Goal: Transaction & Acquisition: Purchase product/service

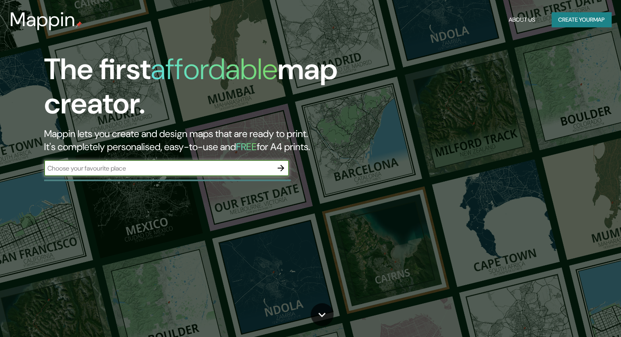
click at [137, 167] on input "text" at bounding box center [158, 168] width 229 height 9
type input "[GEOGRAPHIC_DATA]"
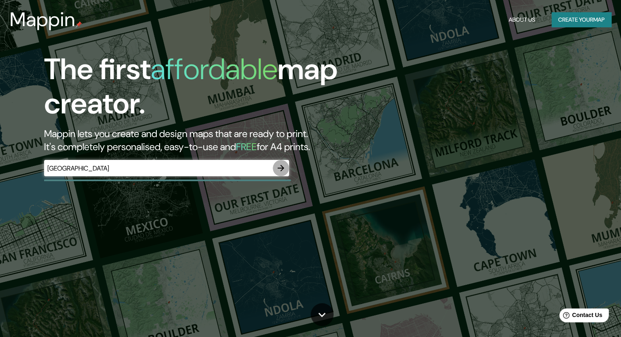
click at [276, 170] on icon "button" at bounding box center [281, 168] width 10 height 10
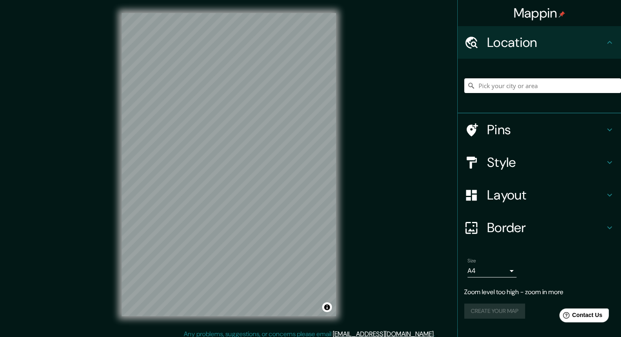
click at [513, 152] on div "Style" at bounding box center [539, 162] width 163 height 33
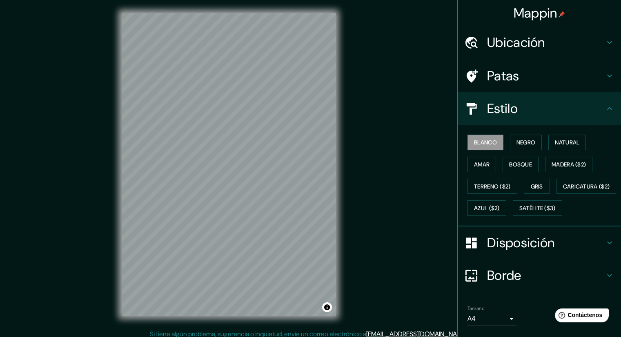
click at [530, 73] on h4 "Patas" at bounding box center [546, 76] width 118 height 16
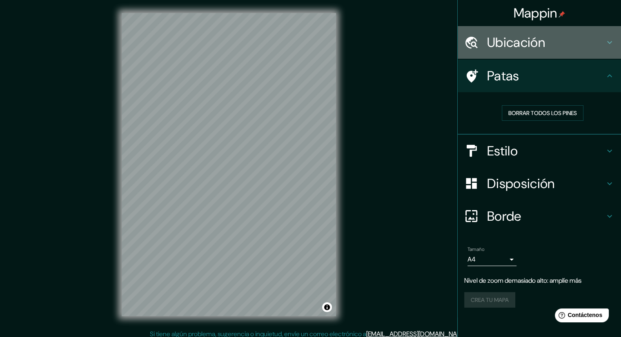
click at [544, 44] on font "Ubicación" at bounding box center [516, 42] width 58 height 17
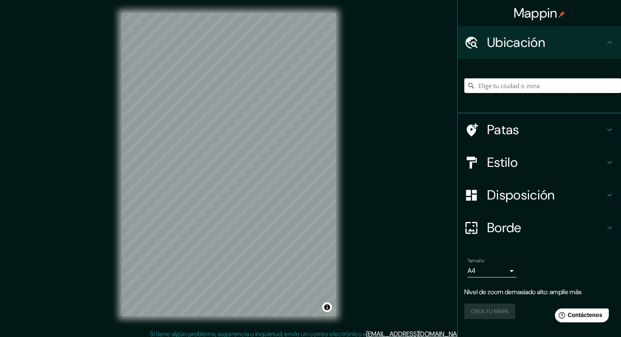
click at [526, 89] on input "Elige tu ciudad o zona" at bounding box center [542, 85] width 157 height 15
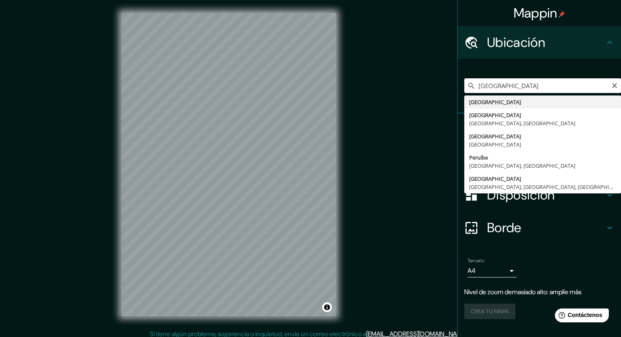
type input "[GEOGRAPHIC_DATA]"
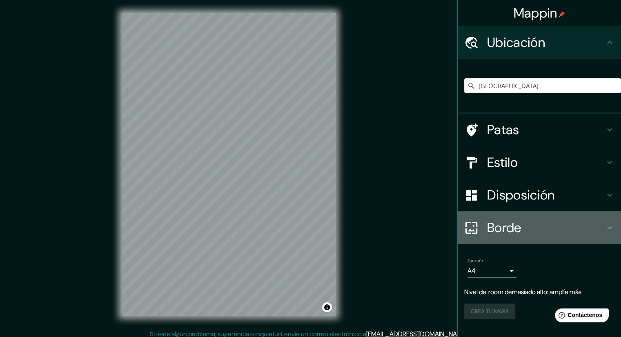
click at [520, 226] on font "Borde" at bounding box center [504, 227] width 34 height 17
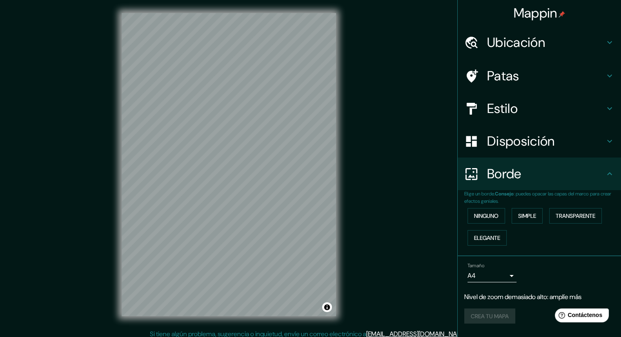
click at [517, 136] on font "Disposición" at bounding box center [520, 141] width 67 height 17
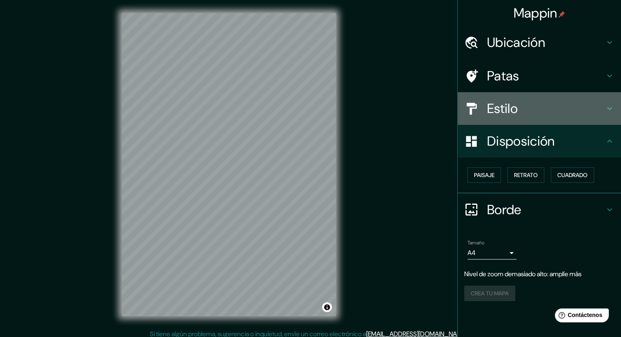
click at [533, 111] on h4 "Estilo" at bounding box center [546, 108] width 118 height 16
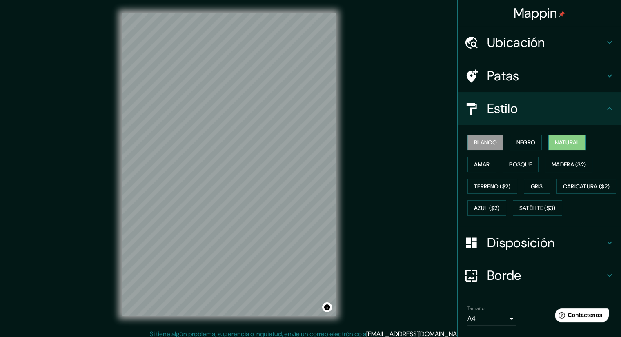
click at [555, 143] on font "Natural" at bounding box center [567, 142] width 25 height 7
click at [525, 143] on font "Negro" at bounding box center [526, 142] width 19 height 7
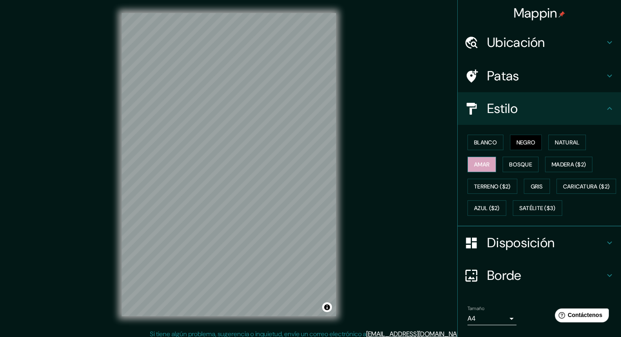
click at [483, 167] on font "Amar" at bounding box center [482, 164] width 16 height 11
click at [518, 165] on font "Bosque" at bounding box center [520, 164] width 23 height 7
click at [531, 179] on button "Gris" at bounding box center [537, 187] width 26 height 16
click at [558, 162] on font "Madera ($2)" at bounding box center [569, 164] width 34 height 7
click at [512, 164] on font "Bosque" at bounding box center [520, 164] width 23 height 7
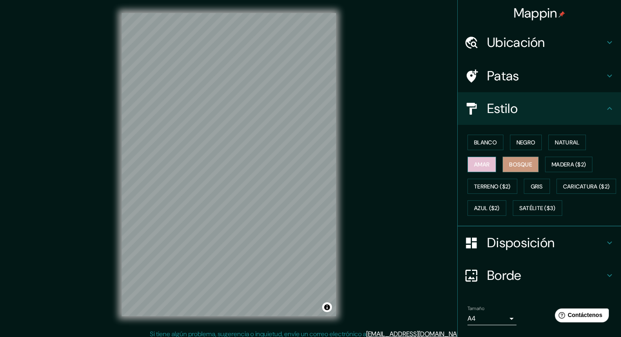
click at [477, 165] on font "Amar" at bounding box center [482, 164] width 16 height 7
click at [562, 151] on div "Blanco Negro Natural Amar Bosque Madera ($2) Terreno ($2) Gris Caricatura ($2) …" at bounding box center [542, 176] width 157 height 88
click at [562, 147] on button "Natural" at bounding box center [568, 143] width 38 height 16
click at [514, 79] on h4 "Patas" at bounding box center [546, 76] width 118 height 16
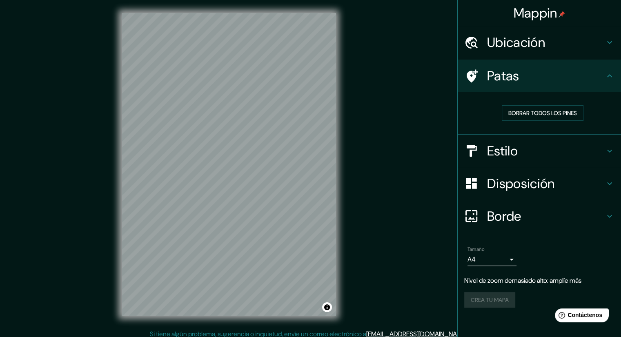
click at [508, 195] on div "Disposición" at bounding box center [539, 183] width 163 height 33
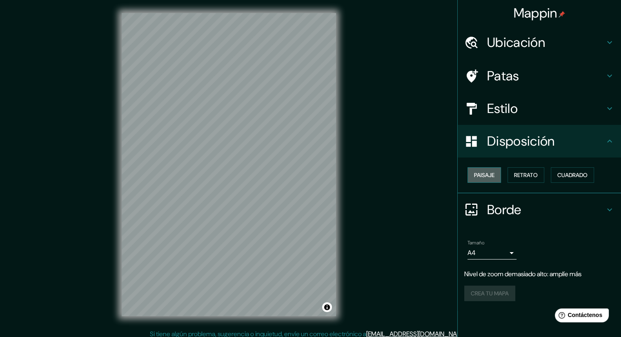
click at [484, 177] on font "Paisaje" at bounding box center [484, 175] width 20 height 7
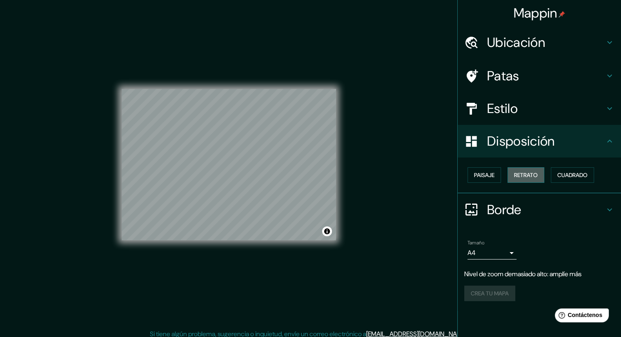
click at [529, 174] on font "Retrato" at bounding box center [526, 175] width 24 height 7
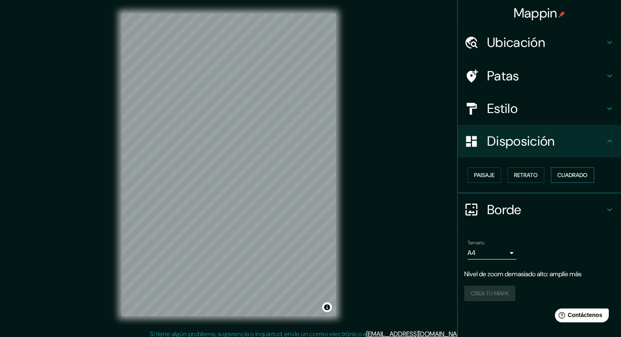
click at [576, 173] on font "Cuadrado" at bounding box center [573, 175] width 30 height 7
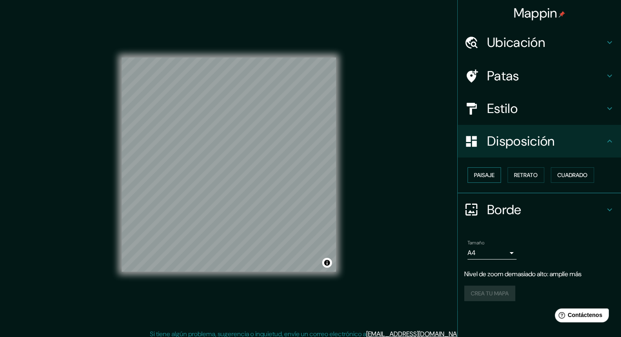
click at [492, 174] on font "Paisaje" at bounding box center [484, 175] width 20 height 7
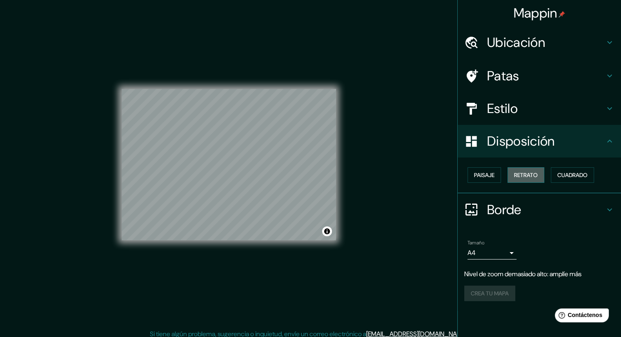
click at [515, 174] on button "Retrato" at bounding box center [526, 175] width 37 height 16
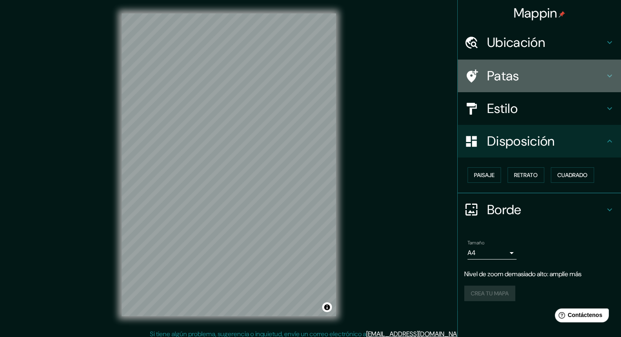
click at [513, 75] on font "Patas" at bounding box center [503, 75] width 32 height 17
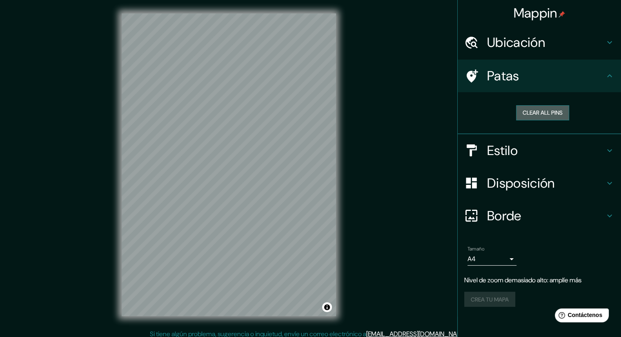
click at [542, 116] on button "Clear all pins" at bounding box center [542, 112] width 53 height 15
click at [532, 151] on h4 "Estilo" at bounding box center [546, 151] width 118 height 16
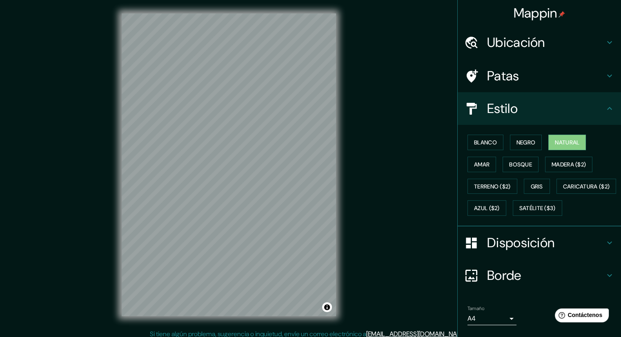
click at [511, 45] on font "Ubicación" at bounding box center [516, 42] width 58 height 17
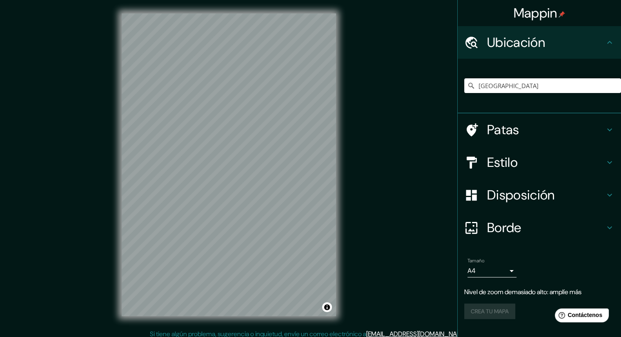
scroll to position [5, 0]
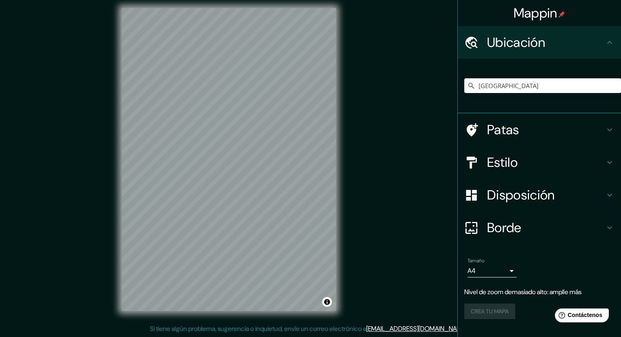
click at [516, 270] on body "Mappin Ubicación [GEOGRAPHIC_DATA] Patas Estilo Disposición Borde Elige un bord…" at bounding box center [310, 163] width 621 height 337
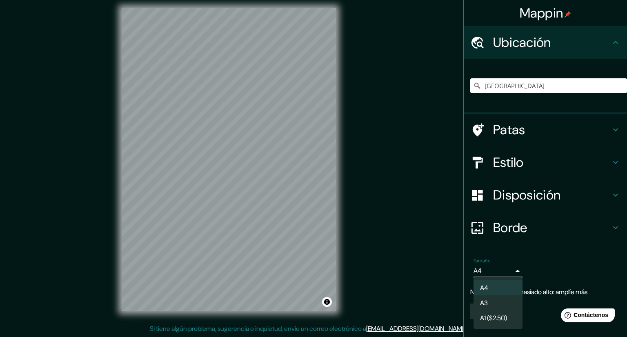
click at [518, 269] on div at bounding box center [313, 168] width 627 height 337
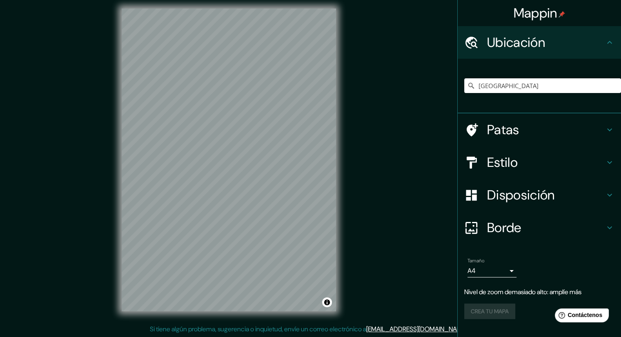
scroll to position [0, 0]
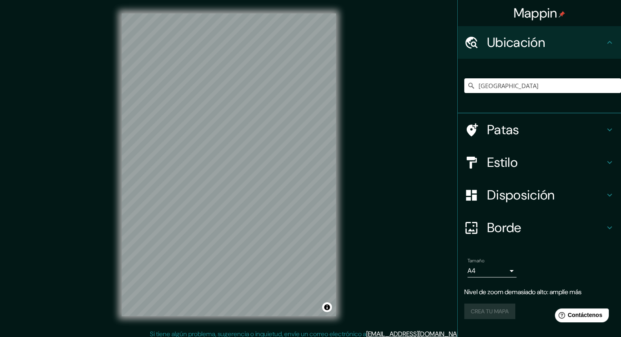
click at [542, 46] on font "Ubicación" at bounding box center [516, 42] width 58 height 17
